Goal: Information Seeking & Learning: Find specific fact

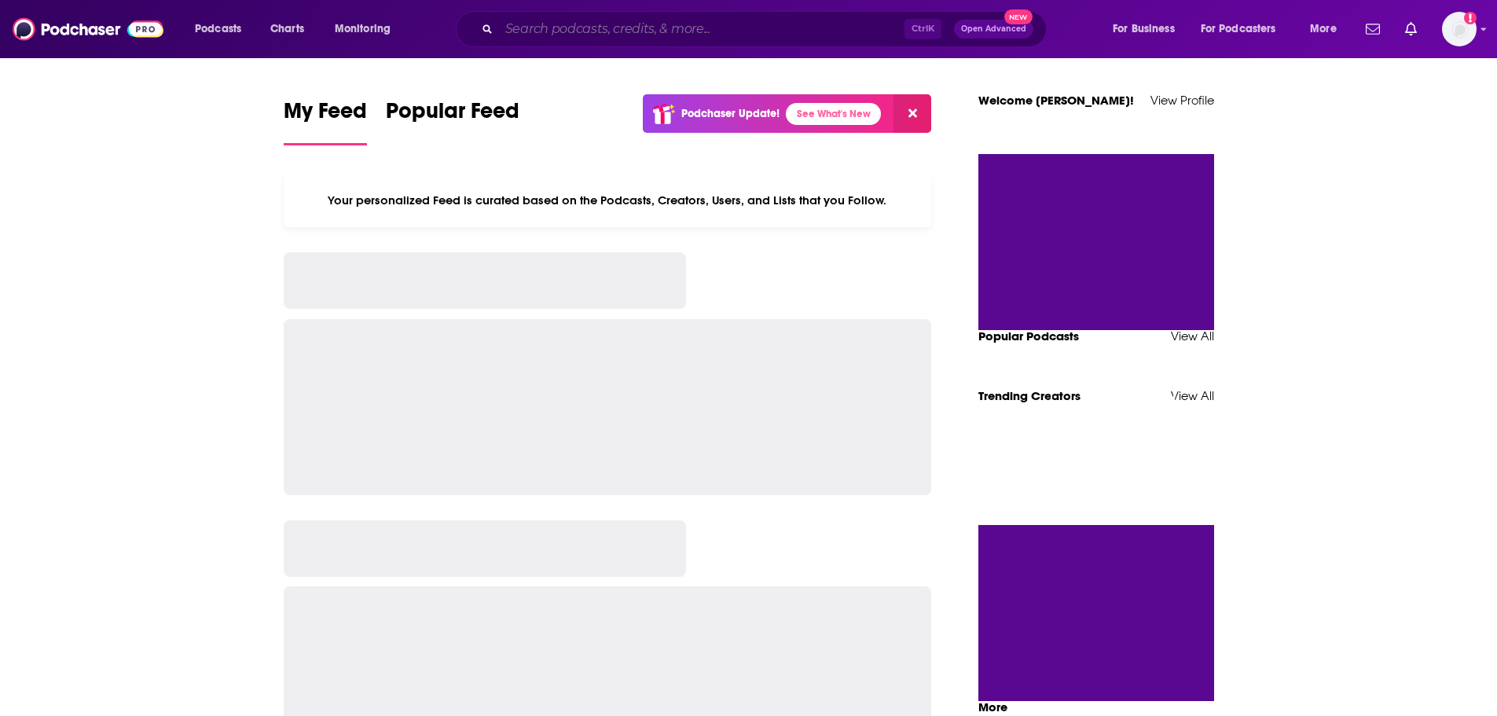
click at [732, 23] on input "Search podcasts, credits, & more..." at bounding box center [701, 28] width 405 height 25
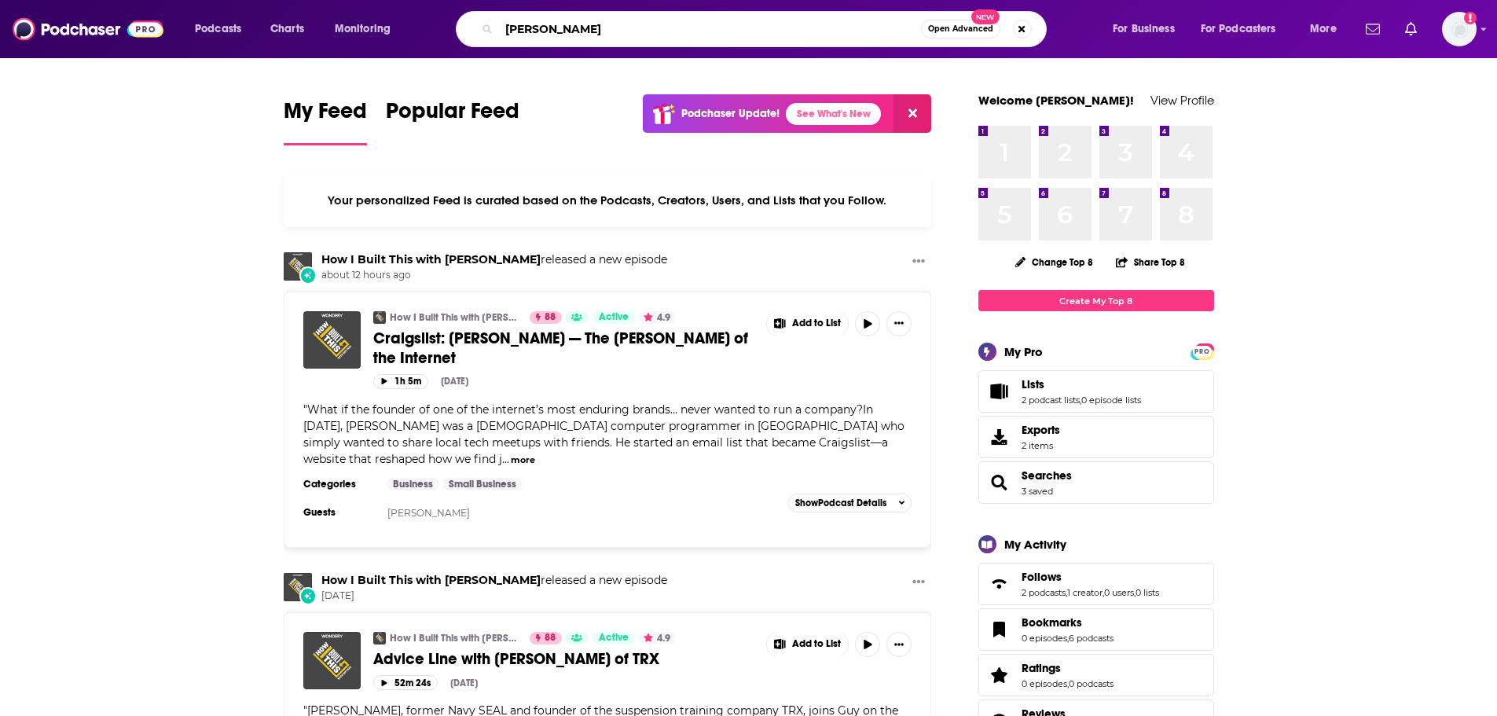
type input "[PERSON_NAME]"
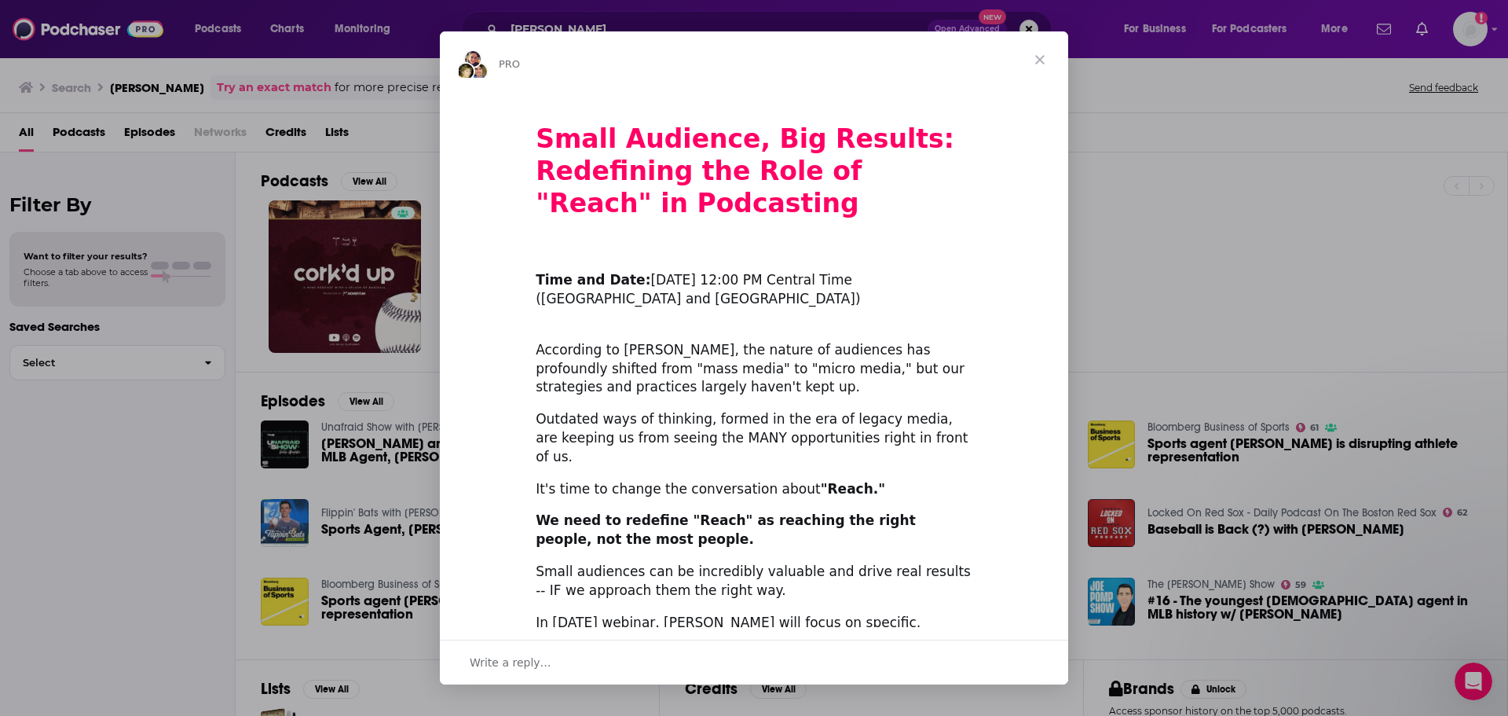
click at [1046, 64] on span "Close" at bounding box center [1040, 59] width 57 height 57
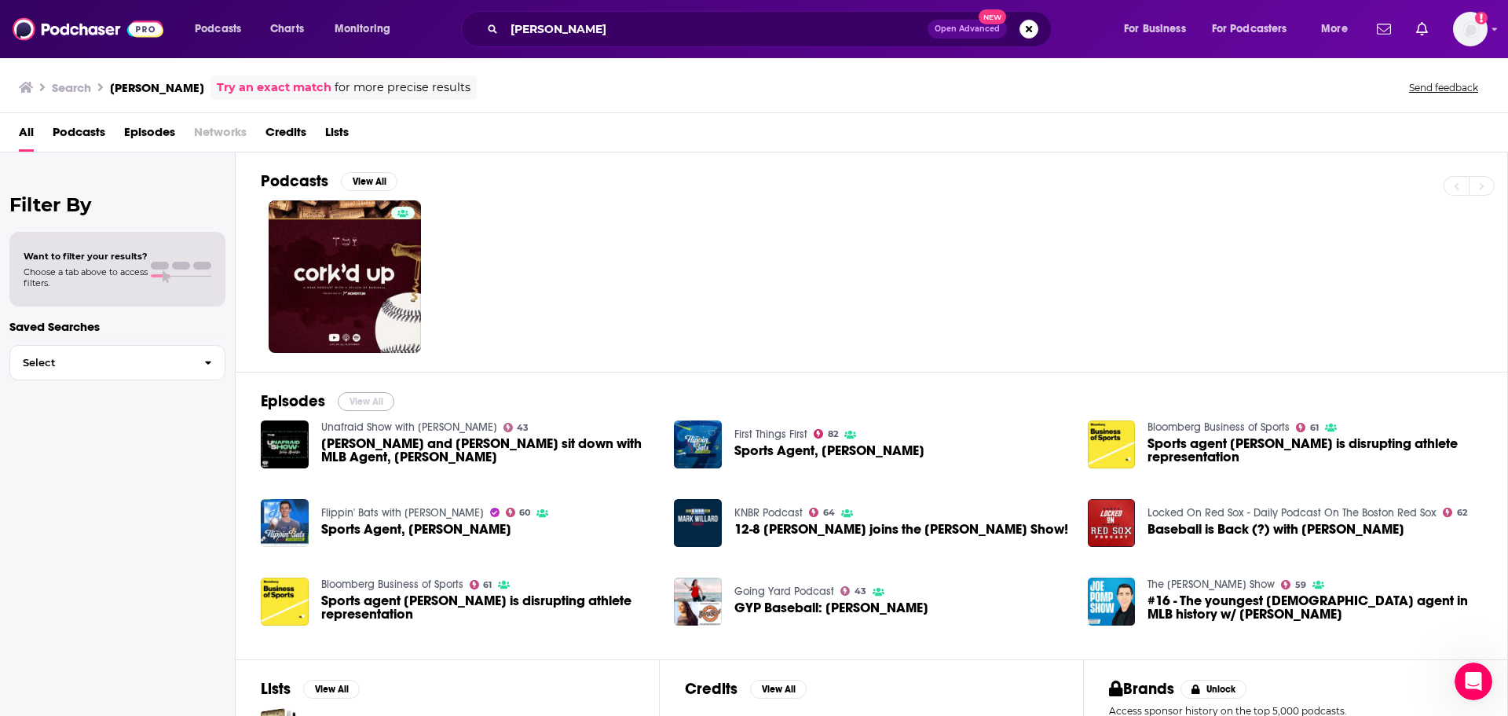
click at [378, 406] on button "View All" at bounding box center [366, 401] width 57 height 19
